Goal: Task Accomplishment & Management: Manage account settings

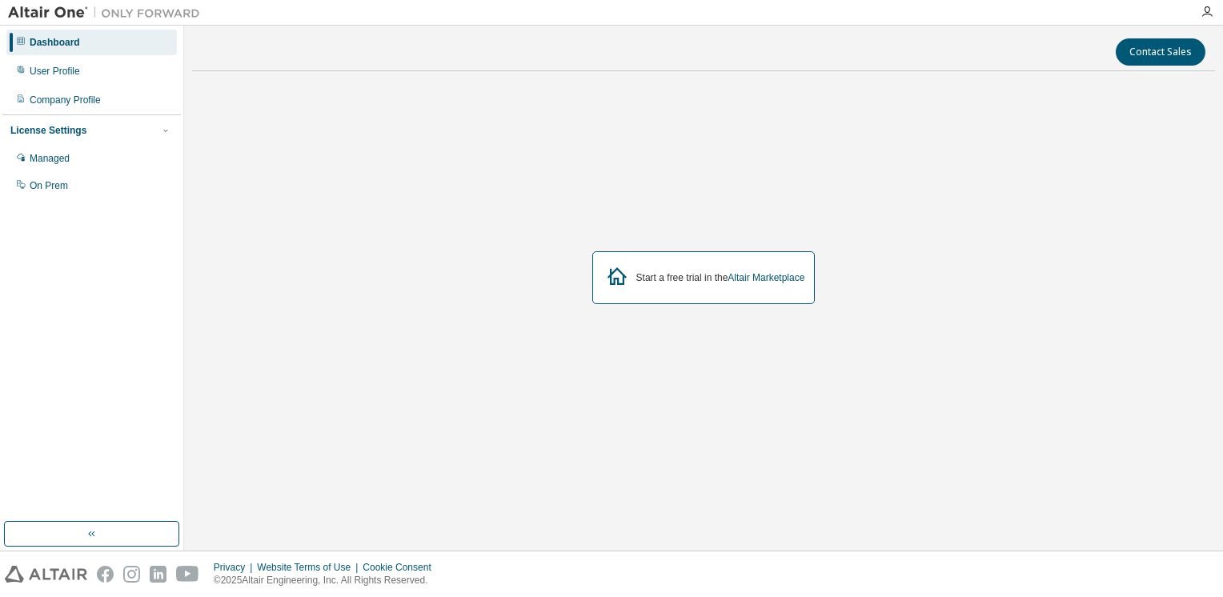
click at [703, 282] on div "Start a free trial in the Altair Marketplace" at bounding box center [720, 277] width 169 height 13
click at [209, 263] on div "Start a free trial in the Altair Marketplace" at bounding box center [703, 278] width 1023 height 388
click at [110, 69] on div "User Profile" at bounding box center [91, 71] width 170 height 26
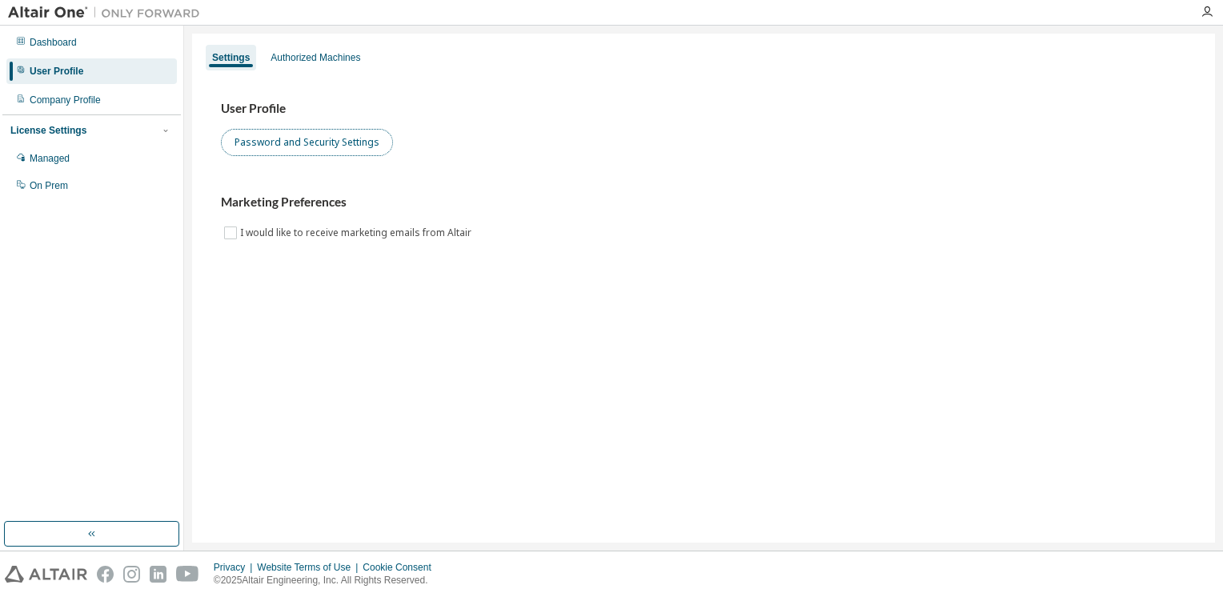
click at [285, 143] on button "Password and Security Settings" at bounding box center [307, 142] width 172 height 27
